Goal: Navigation & Orientation: Find specific page/section

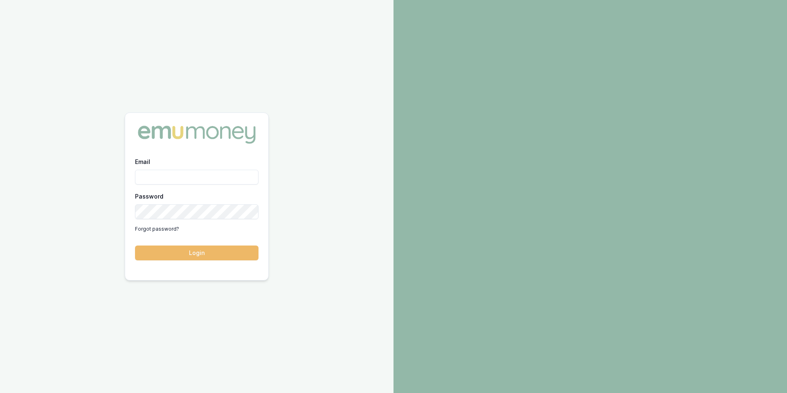
type input "[PERSON_NAME][EMAIL_ADDRESS][PERSON_NAME][DOMAIN_NAME]"
click at [213, 250] on button "Login" at bounding box center [196, 252] width 123 height 15
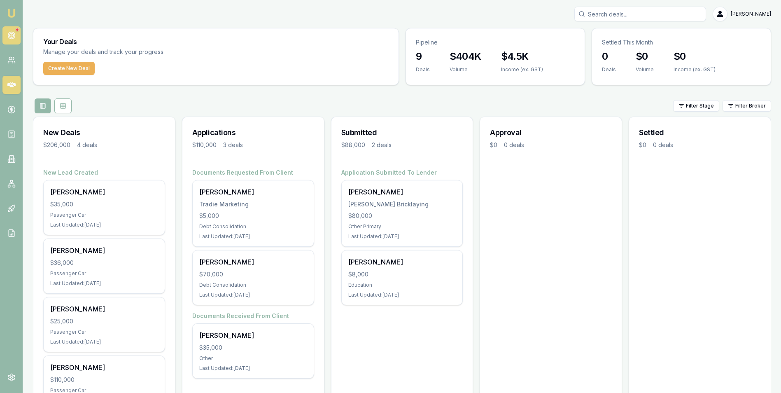
click at [13, 35] on icon at bounding box center [11, 35] width 8 height 8
